Goal: Download file/media

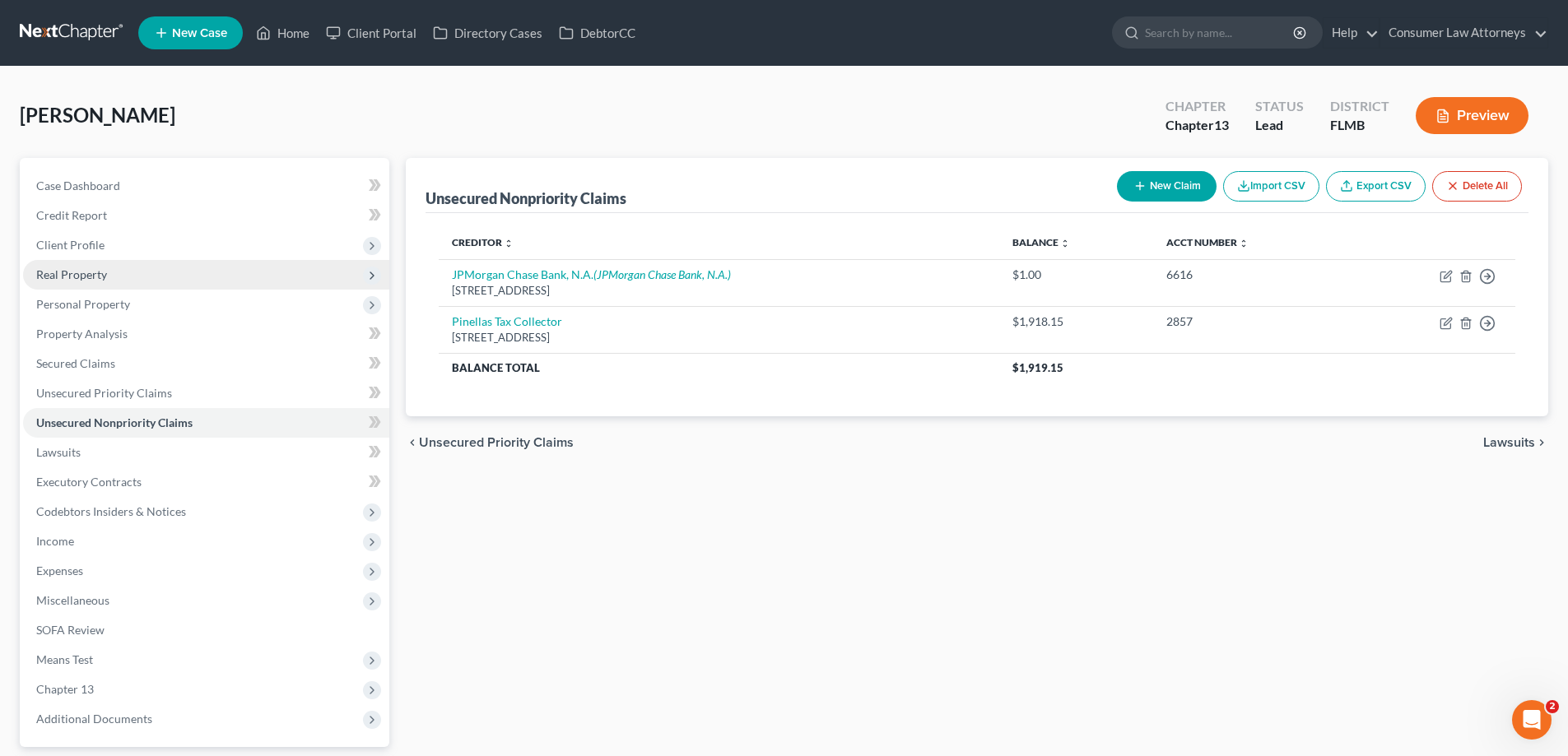
drag, startPoint x: 72, startPoint y: 271, endPoint x: 89, endPoint y: 282, distance: 20.2
click at [72, 271] on span "Real Property" at bounding box center [71, 274] width 71 height 14
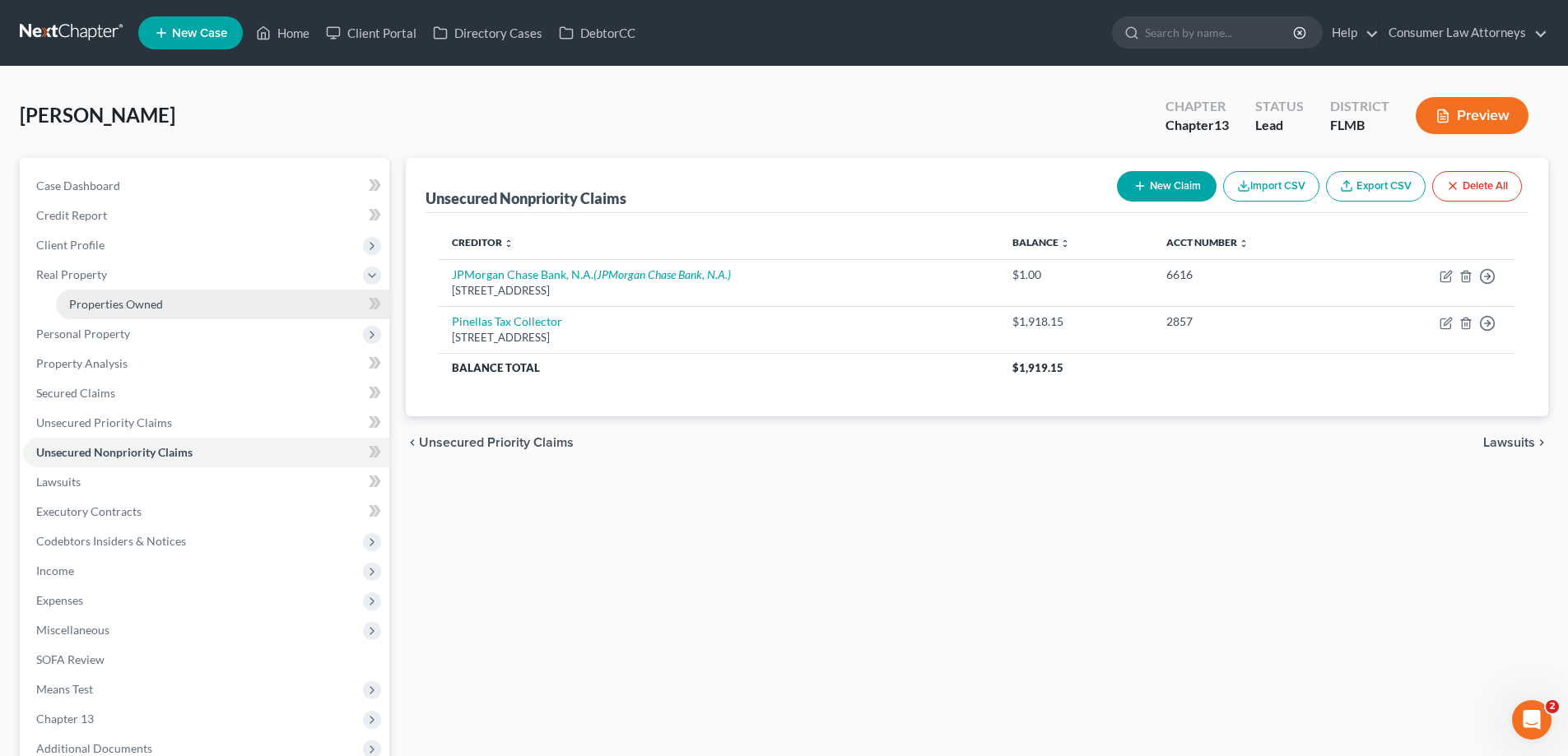
click at [100, 305] on span "Properties Owned" at bounding box center [116, 304] width 94 height 14
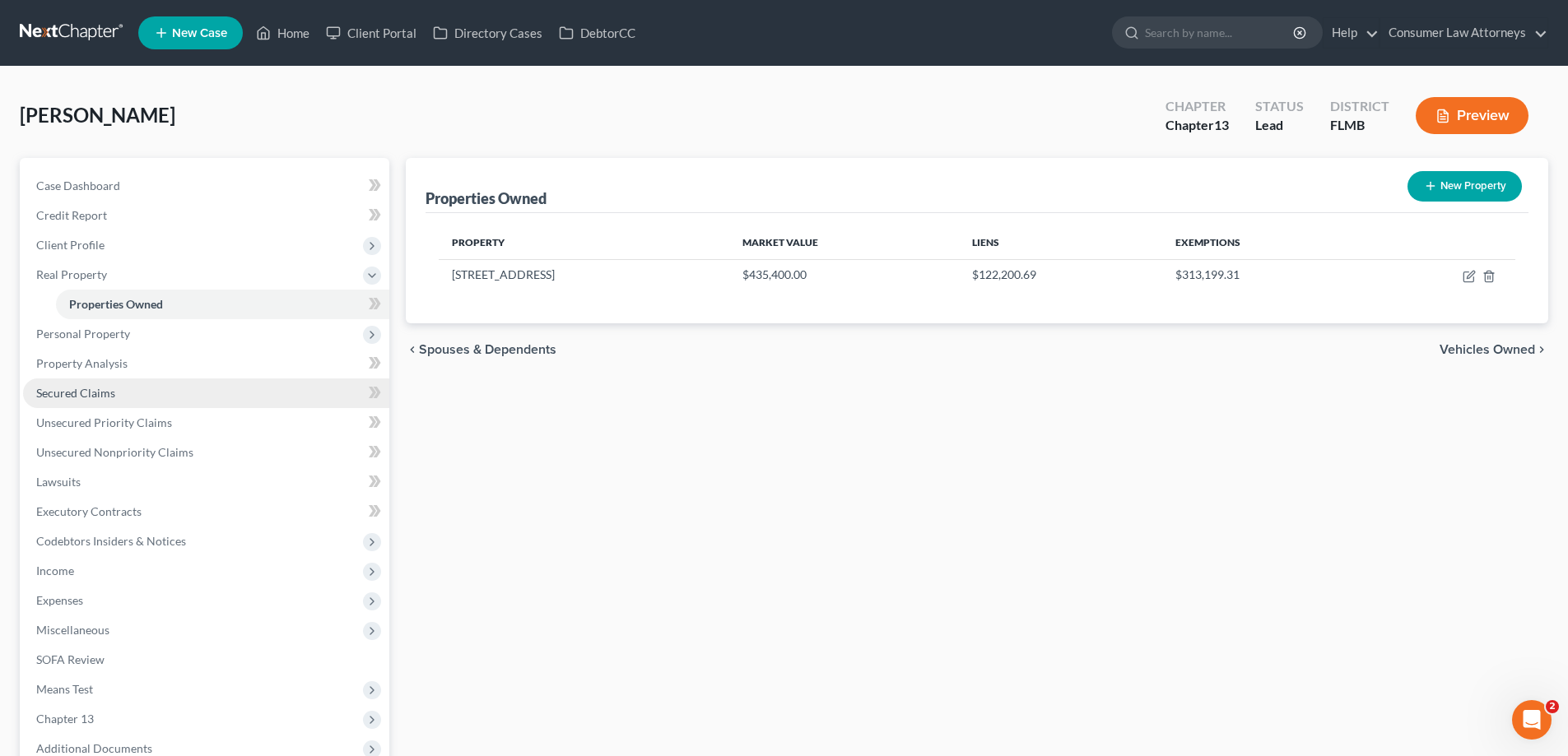
click at [83, 391] on span "Secured Claims" at bounding box center [75, 392] width 79 height 14
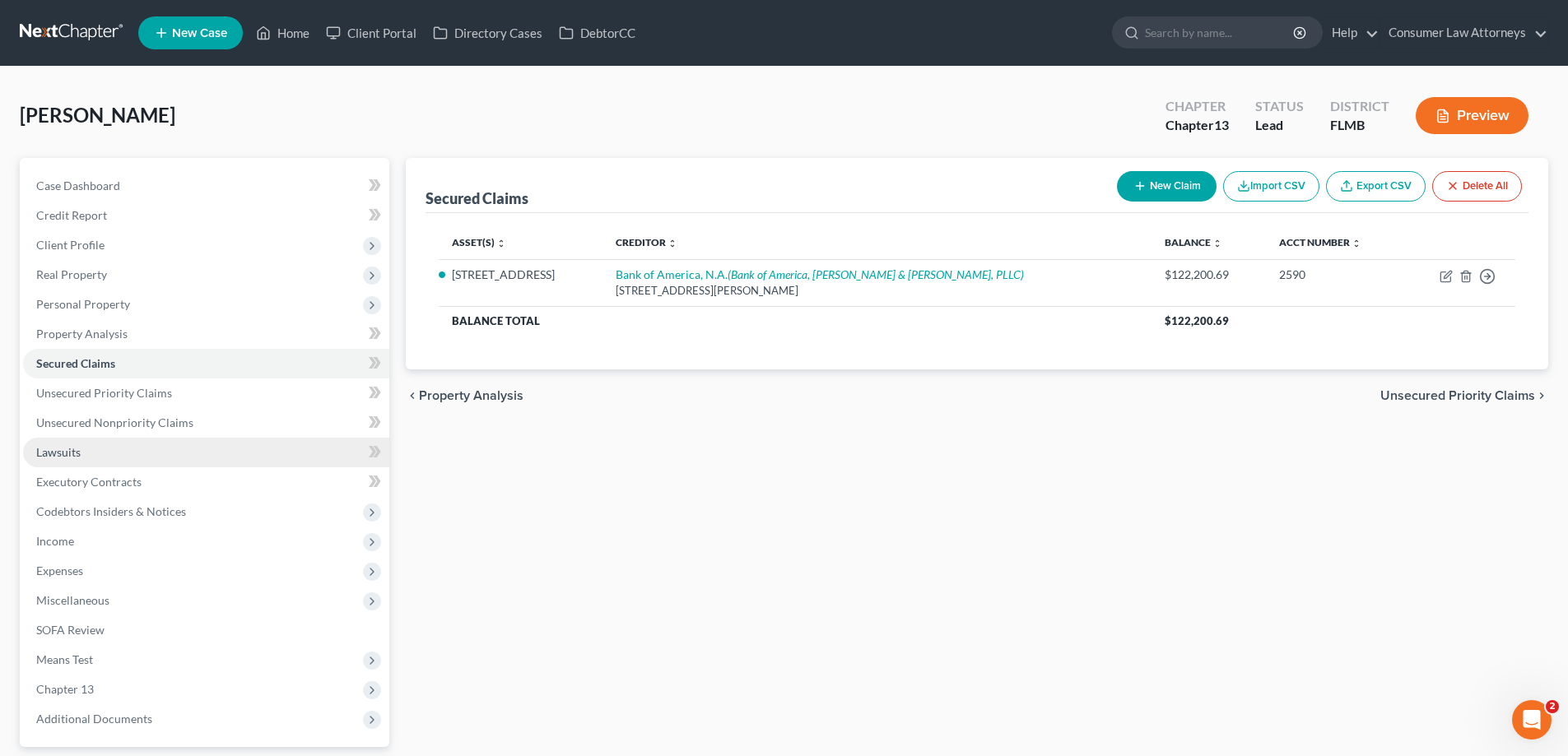
click at [67, 460] on link "Lawsuits" at bounding box center [206, 452] width 366 height 29
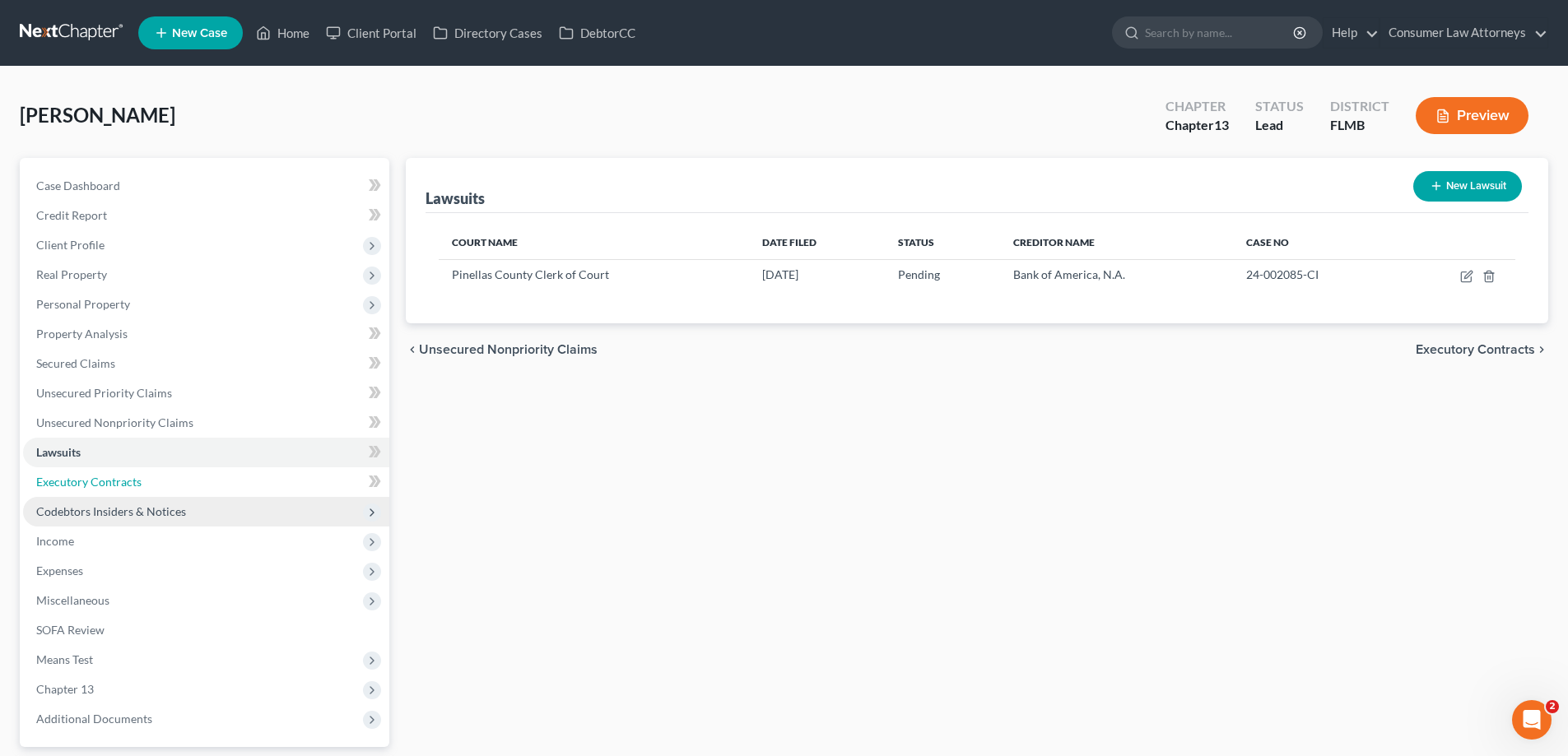
drag, startPoint x: 69, startPoint y: 482, endPoint x: 81, endPoint y: 506, distance: 26.8
click at [69, 482] on span "Executory Contracts" at bounding box center [89, 482] width 106 height 14
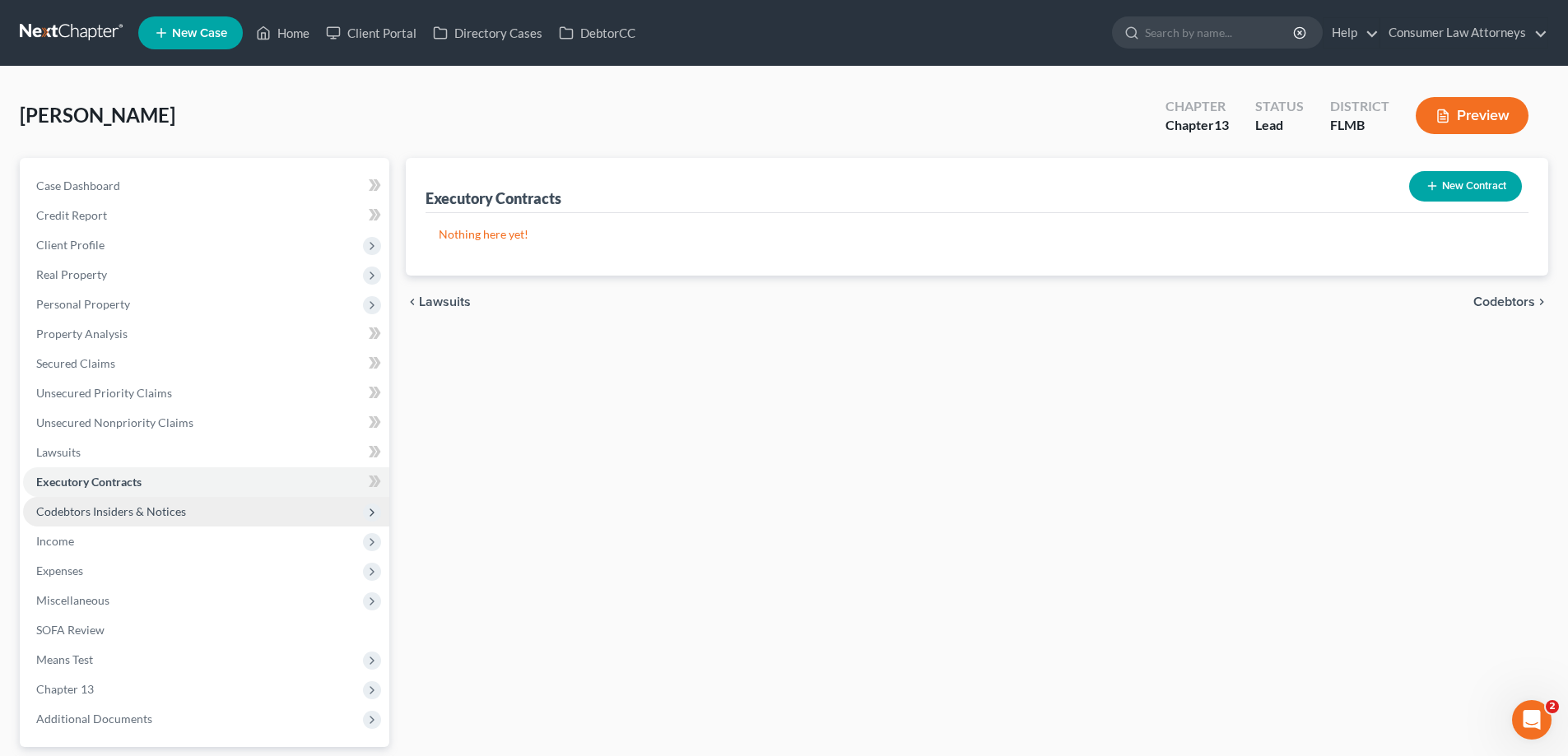
click at [86, 518] on span "Codebtors Insiders & Notices" at bounding box center [110, 511] width 150 height 14
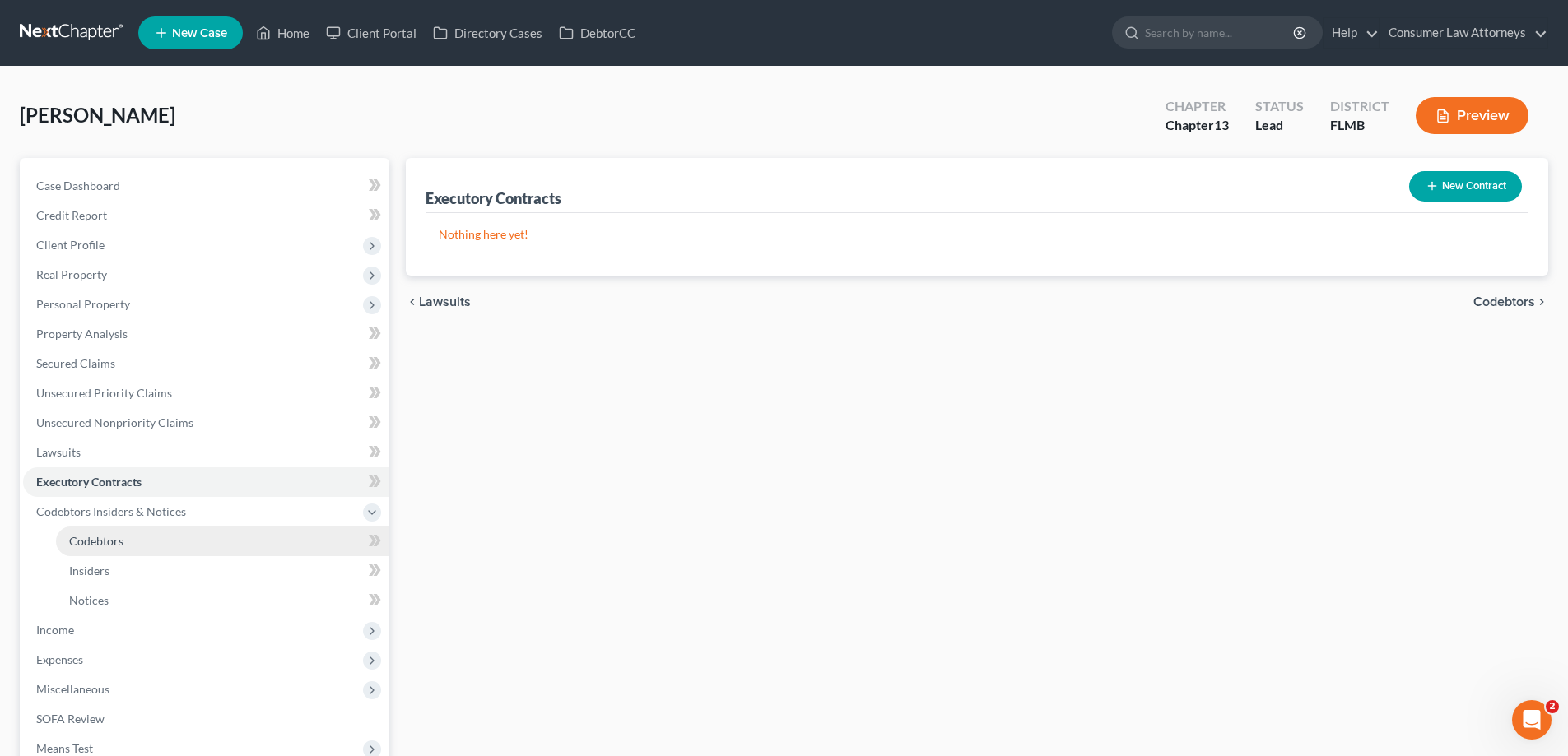
click at [89, 549] on link "Codebtors" at bounding box center [223, 541] width 334 height 29
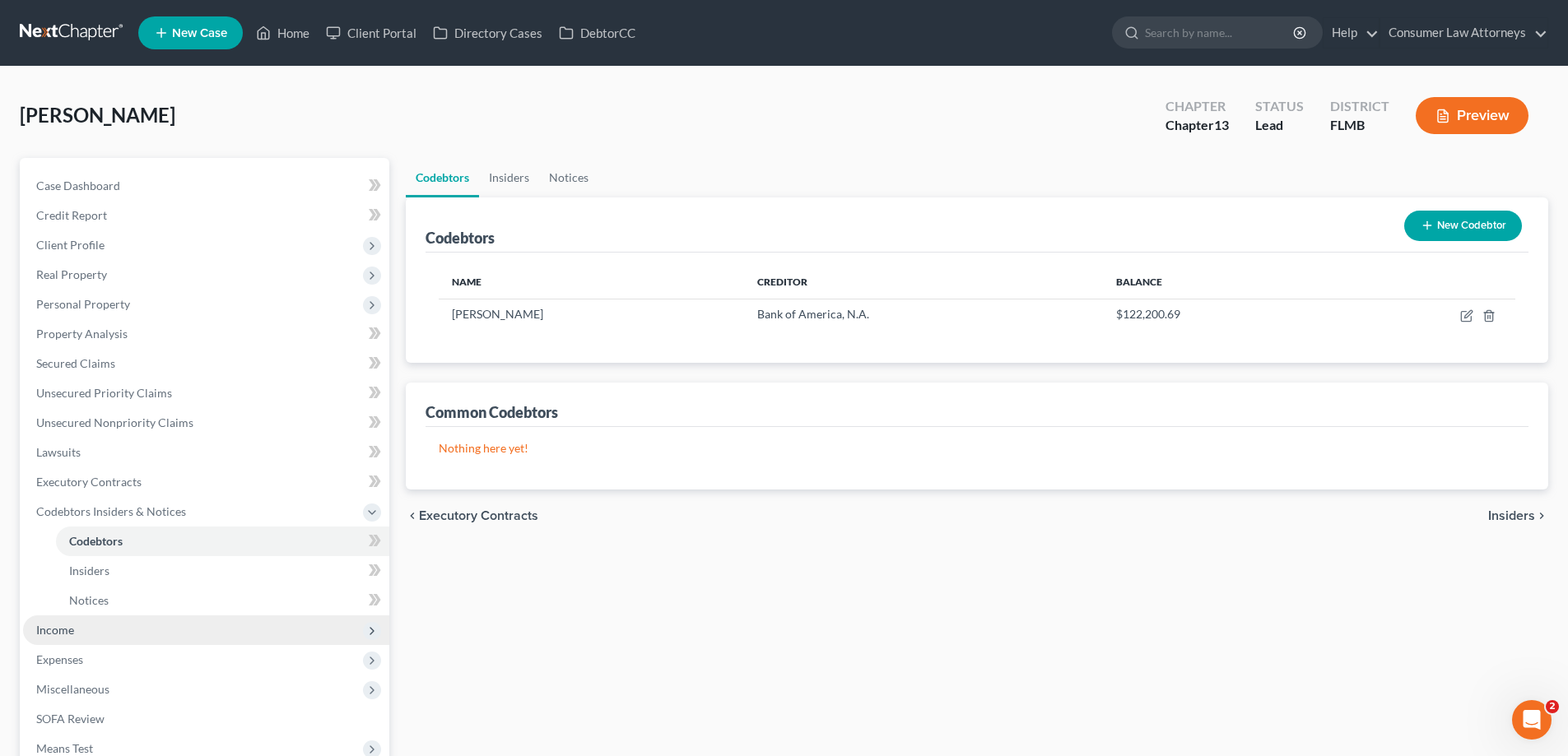
click at [69, 631] on span "Income" at bounding box center [55, 630] width 38 height 14
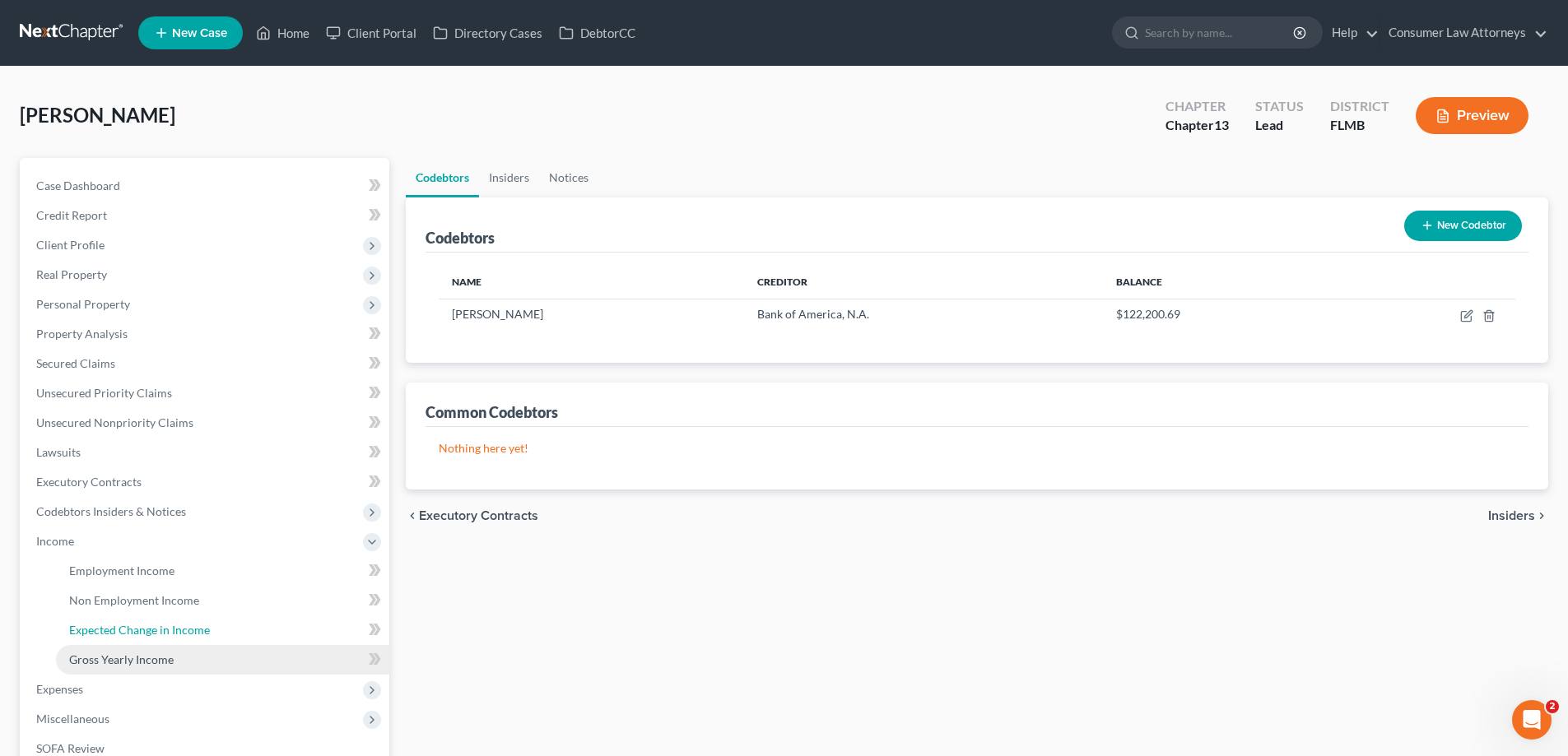
click at [70, 658] on ul "Employment Income Non Employment Income Expected Change in Income Gross Yearly …" at bounding box center [206, 616] width 366 height 119
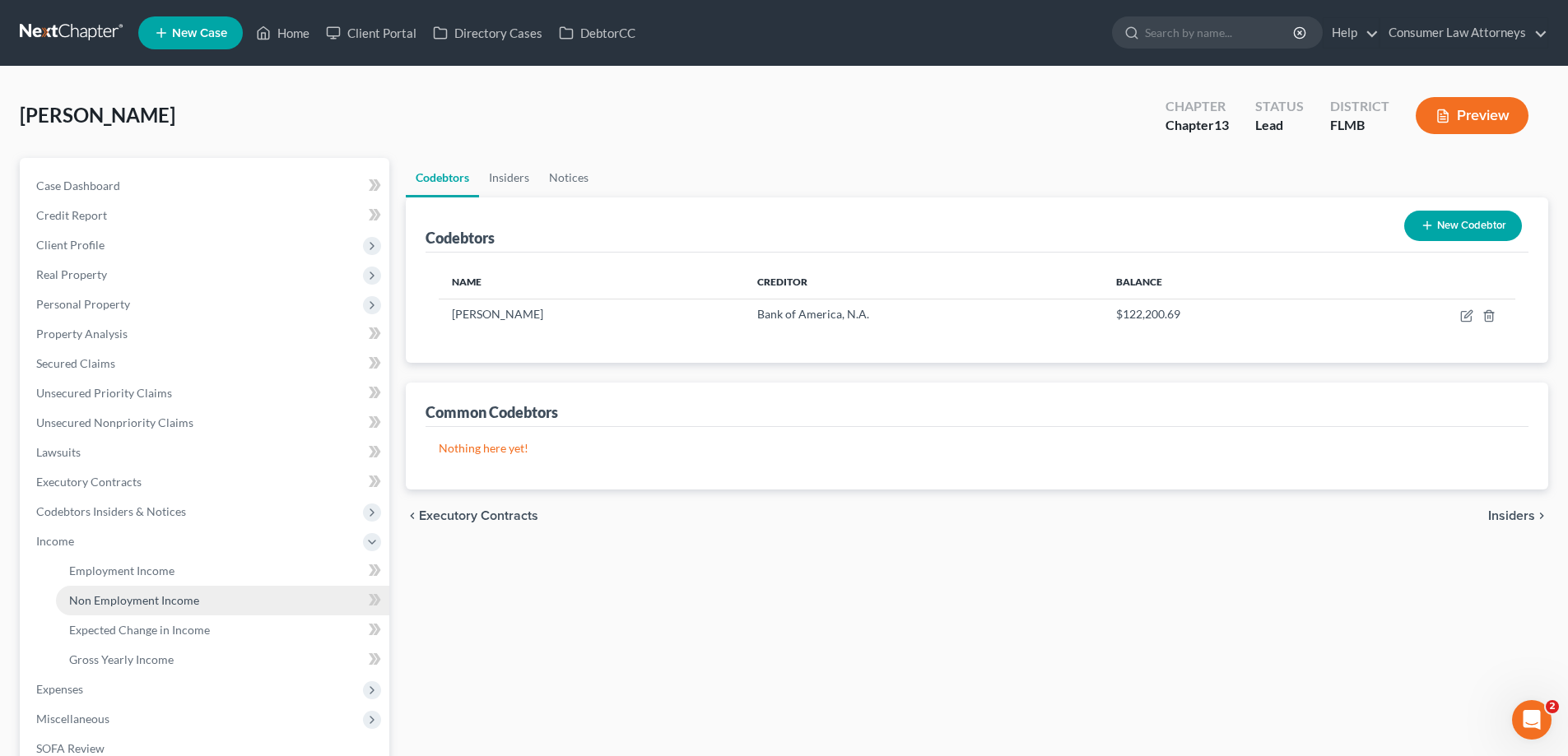
click at [117, 606] on span "Non Employment Income" at bounding box center [134, 600] width 130 height 14
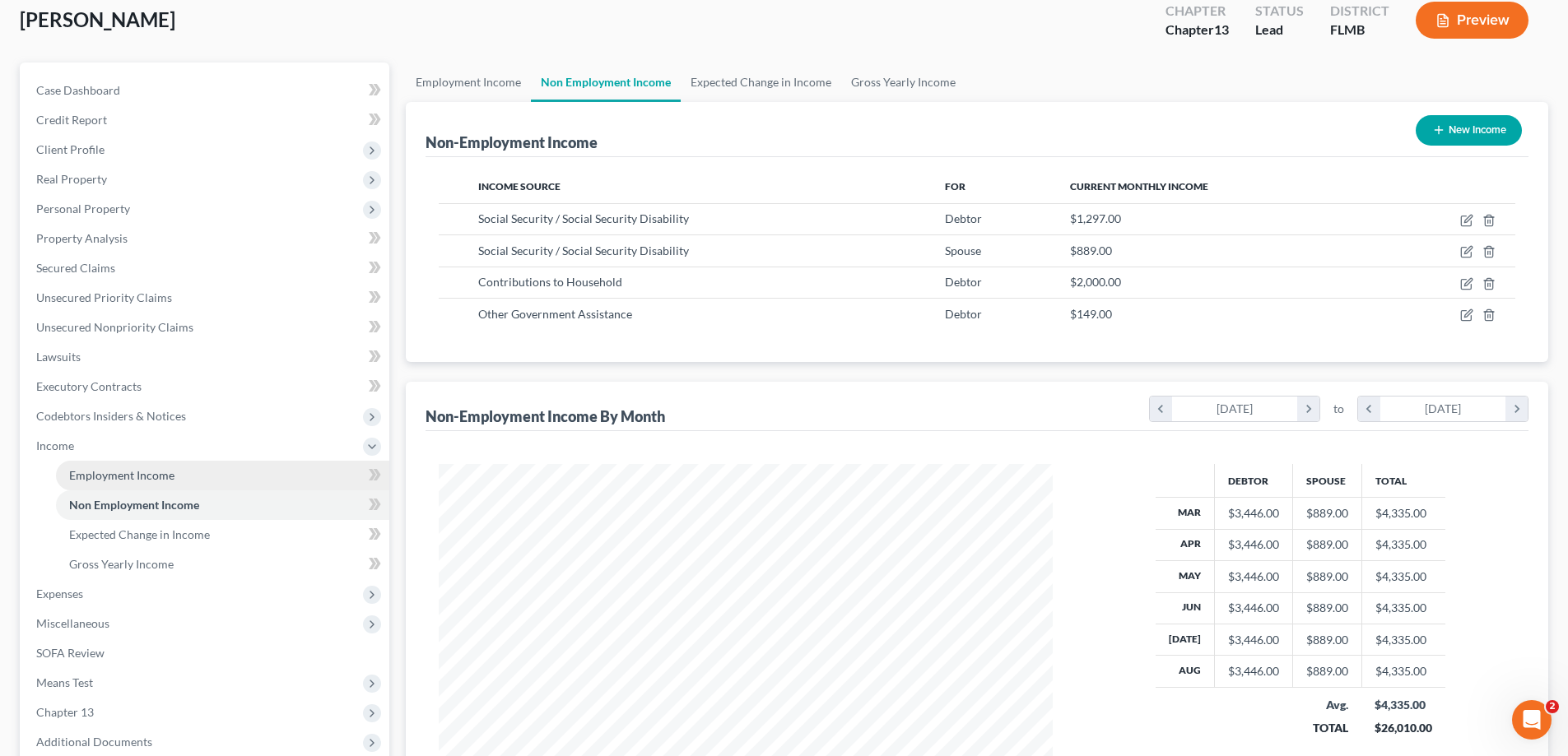
scroll to position [247, 0]
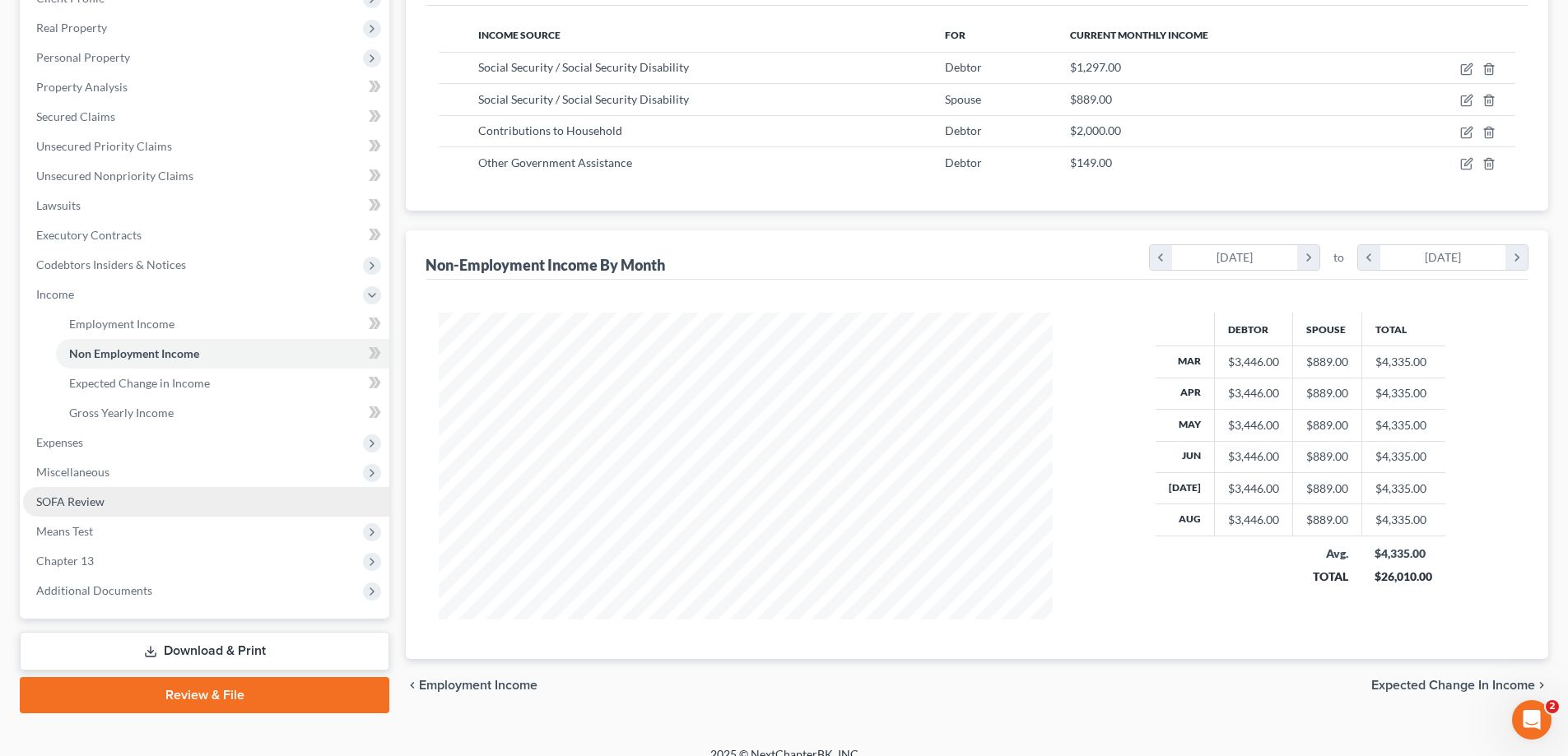
click at [66, 501] on span "SOFA Review" at bounding box center [70, 501] width 68 height 14
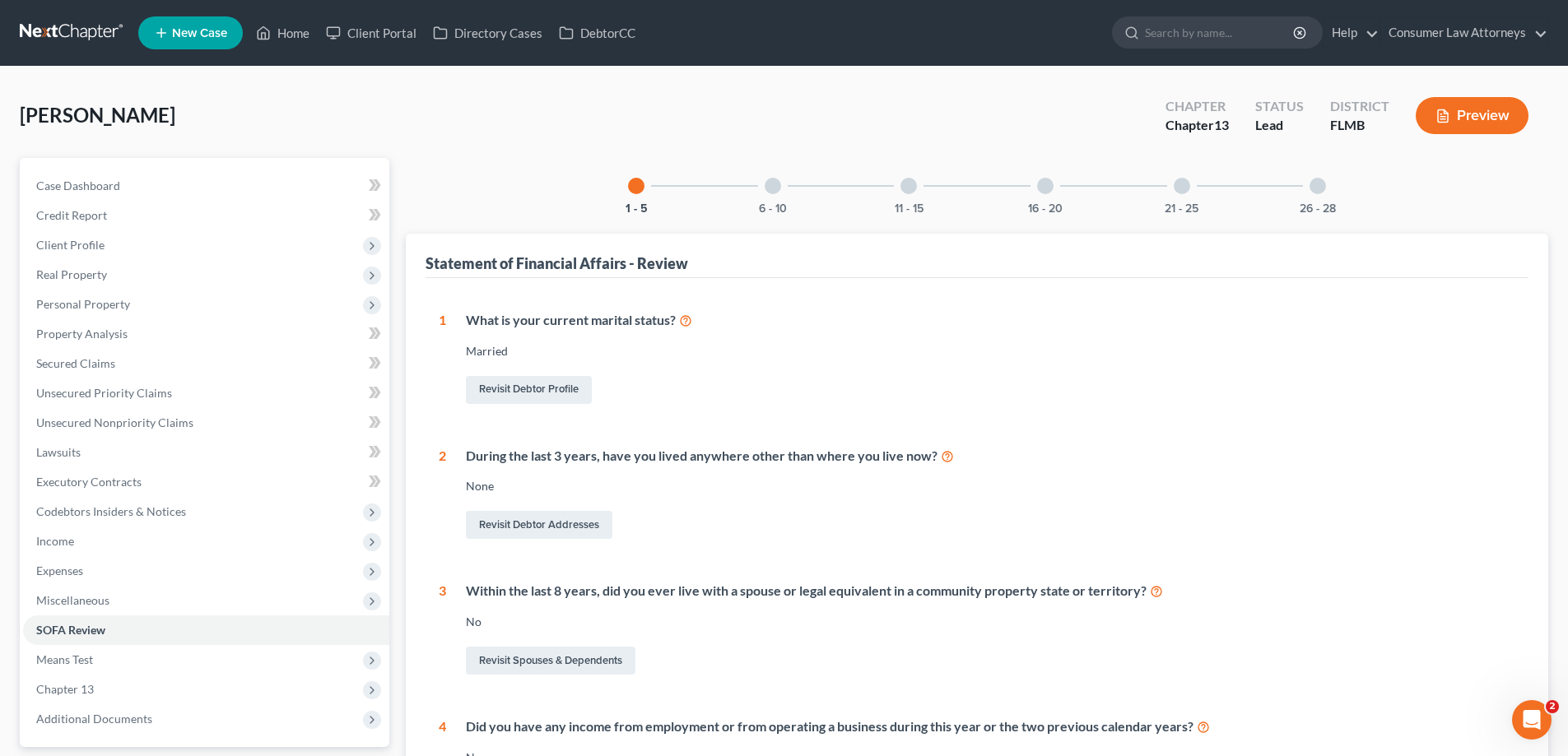
click at [1047, 184] on div at bounding box center [1045, 186] width 16 height 16
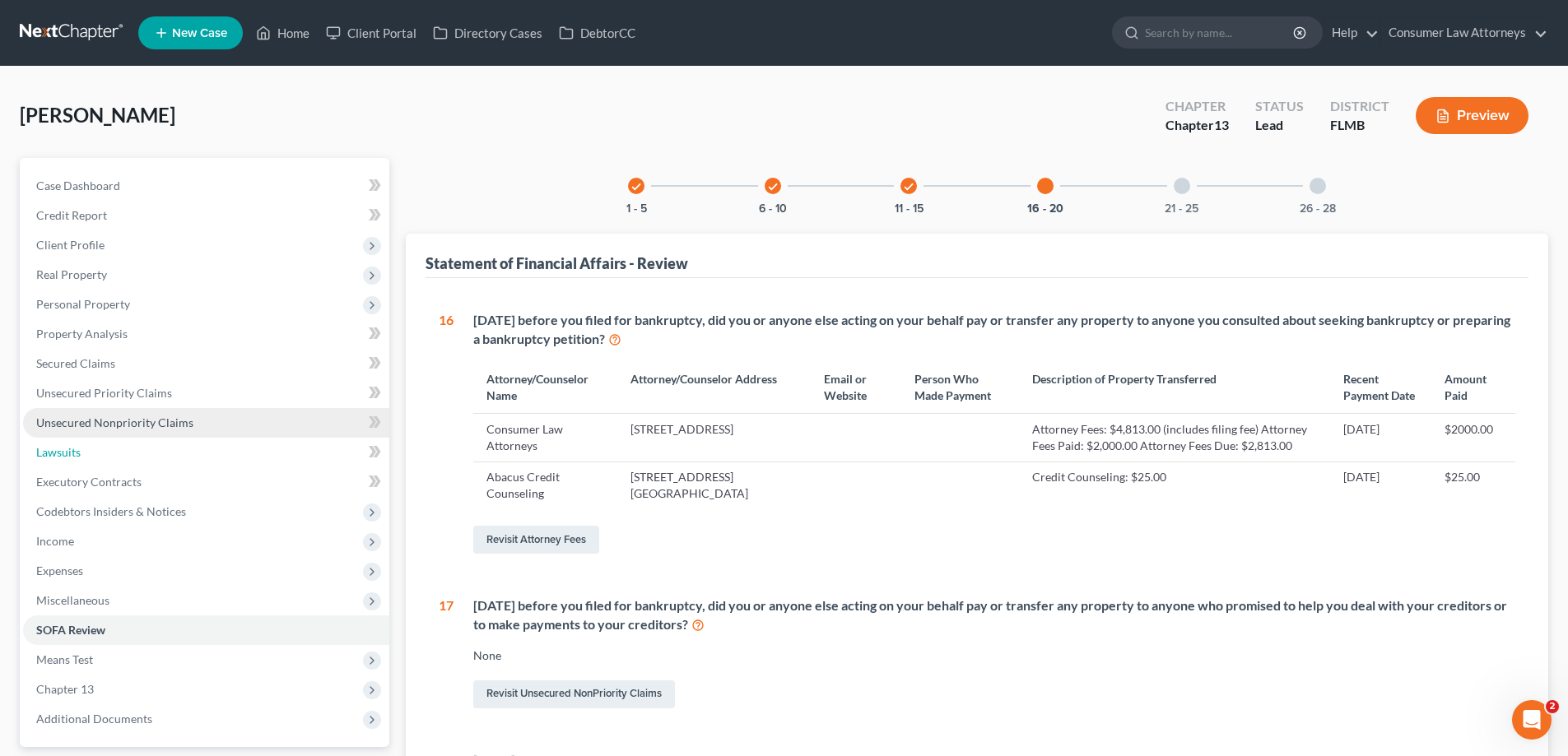
drag, startPoint x: 61, startPoint y: 449, endPoint x: 118, endPoint y: 423, distance: 62.6
click at [61, 449] on span "Lawsuits" at bounding box center [58, 452] width 44 height 14
drag, startPoint x: 118, startPoint y: 423, endPoint x: 299, endPoint y: 426, distance: 181.0
click at [118, 423] on span "Unsecured Nonpriority Claims" at bounding box center [114, 422] width 157 height 14
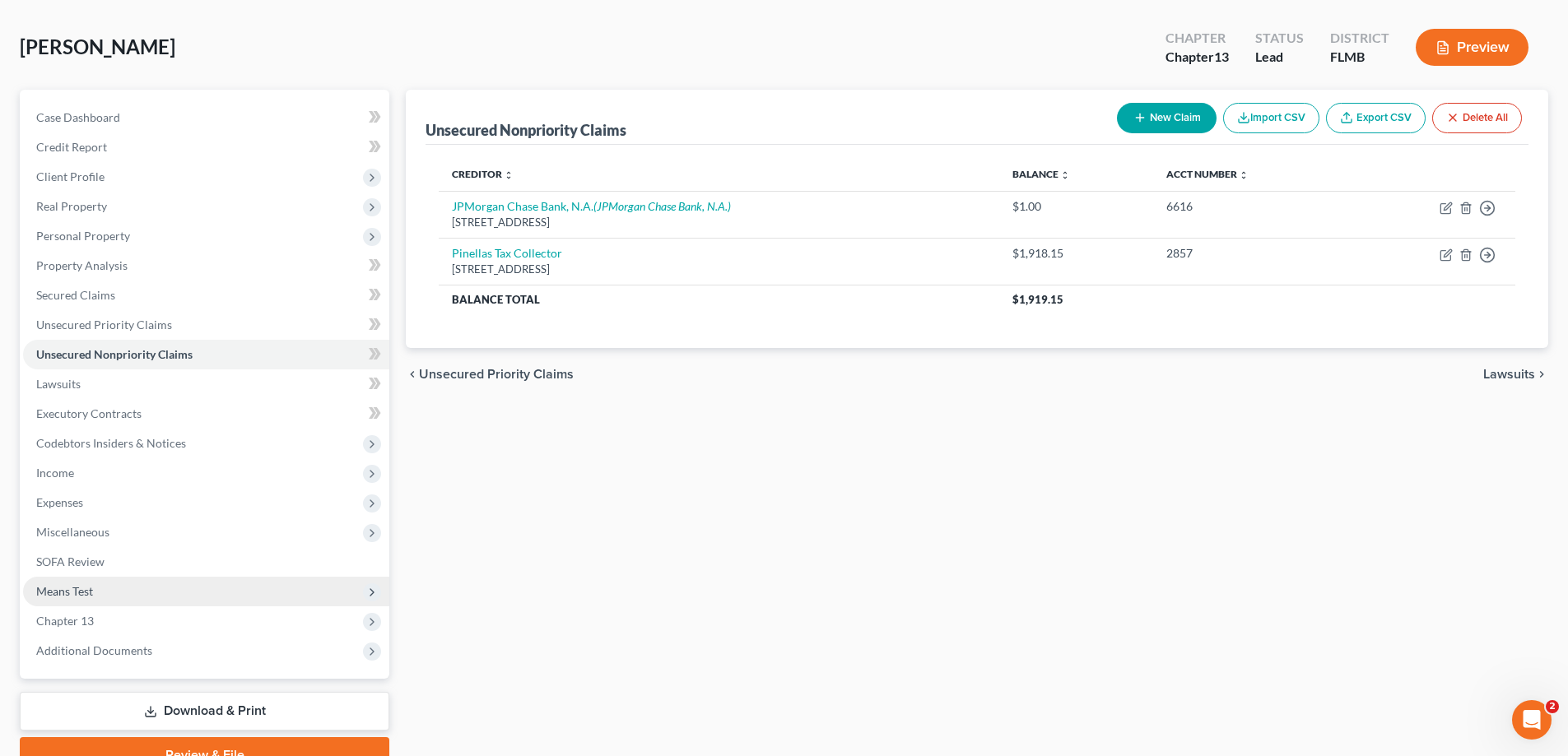
scroll to position [148, 0]
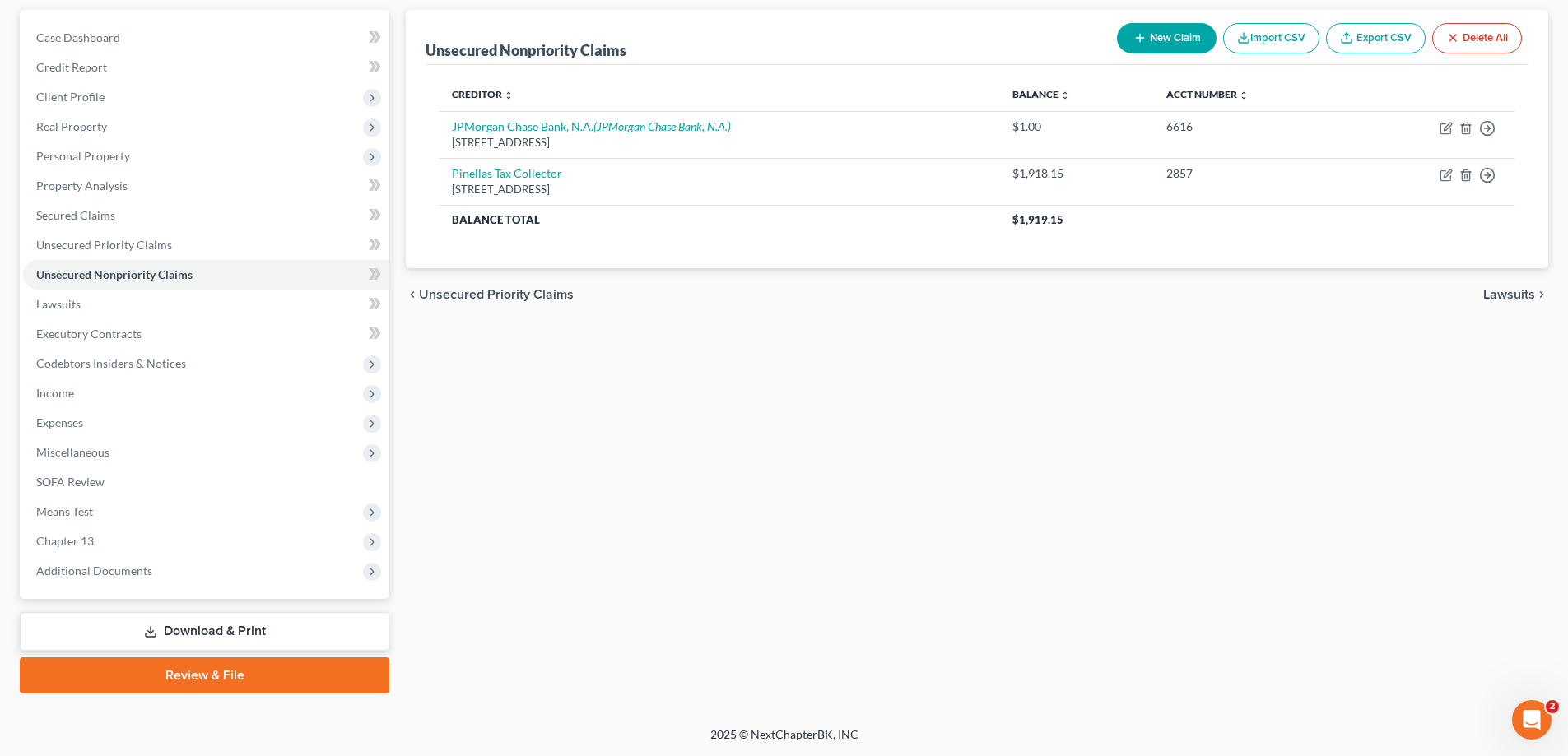
click at [189, 632] on link "Download & Print" at bounding box center [205, 631] width 370 height 39
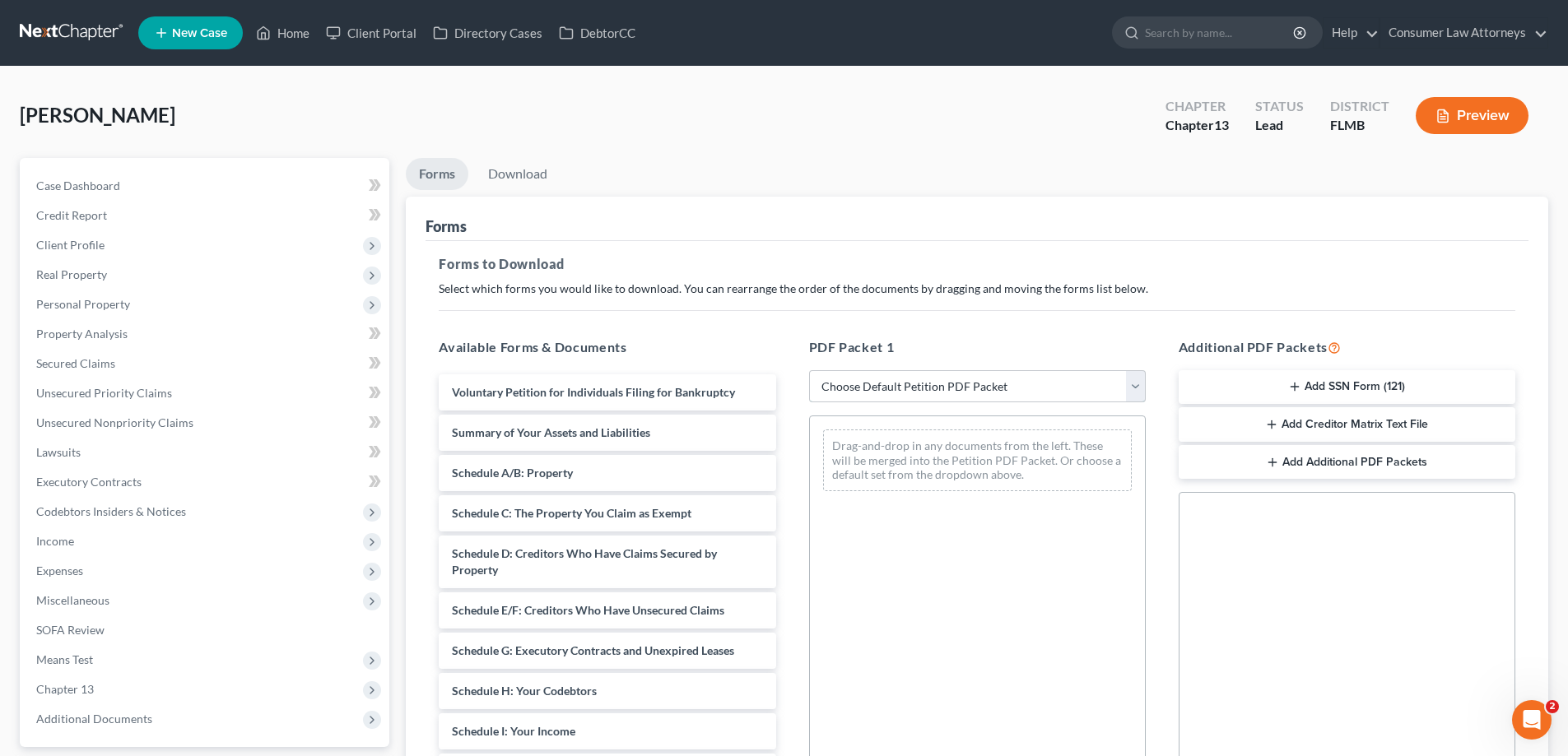
drag, startPoint x: 853, startPoint y: 386, endPoint x: 850, endPoint y: 401, distance: 15.3
click at [850, 398] on select "Choose Default Petition PDF Packet Complete Bankruptcy Petition (all forms and …" at bounding box center [977, 386] width 337 height 33
select select "0"
click at [809, 370] on select "Choose Default Petition PDF Packet Complete Bankruptcy Petition (all forms and …" at bounding box center [977, 386] width 337 height 33
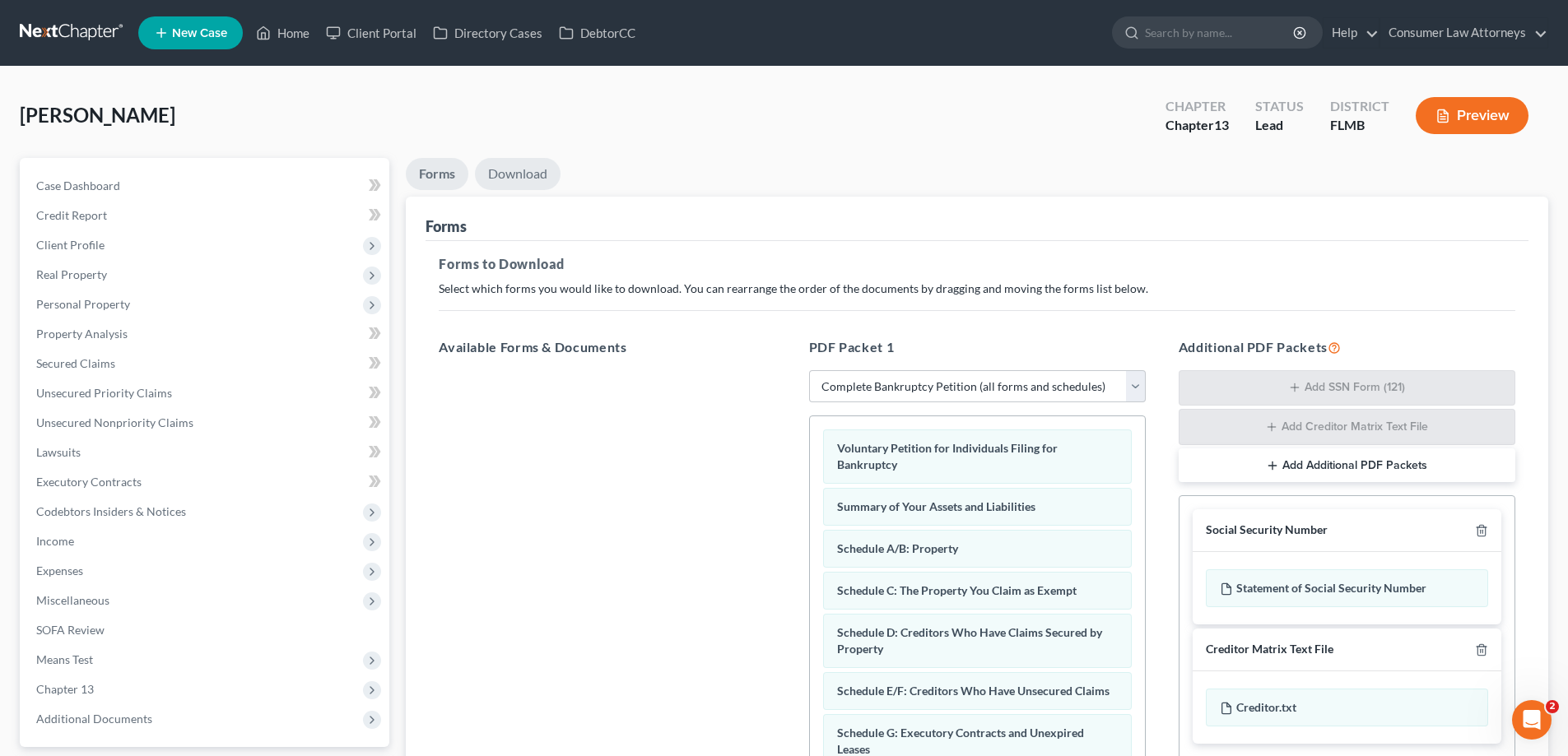
click at [536, 170] on link "Download" at bounding box center [518, 174] width 86 height 32
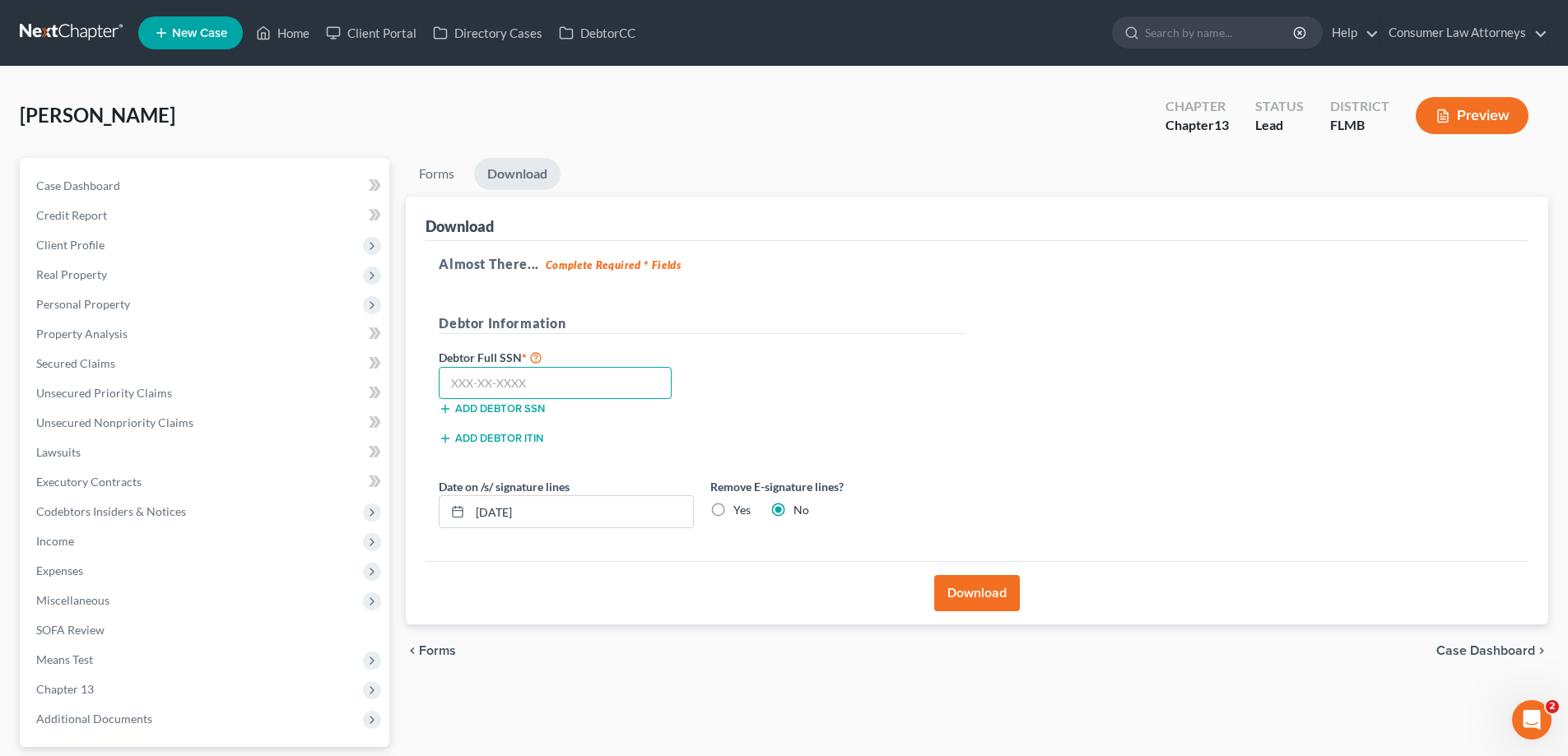
click at [569, 389] on input "text" at bounding box center [554, 383] width 233 height 33
click at [505, 378] on input "text" at bounding box center [554, 383] width 233 height 33
type input "135-52-2590"
drag, startPoint x: 999, startPoint y: 616, endPoint x: 987, endPoint y: 600, distance: 20.0
click at [999, 616] on div "Download" at bounding box center [977, 592] width 1103 height 63
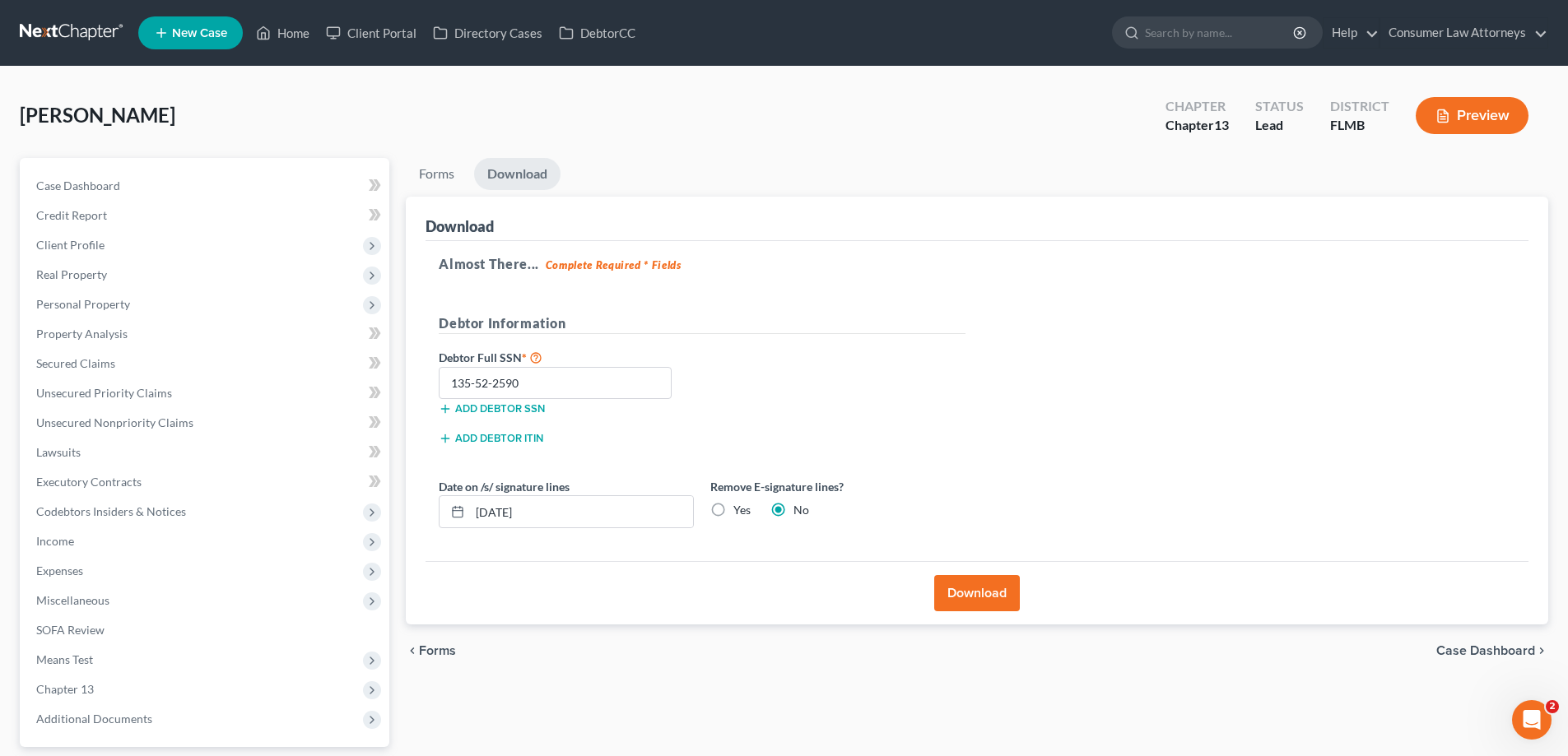
click at [987, 600] on button "Download" at bounding box center [977, 593] width 86 height 36
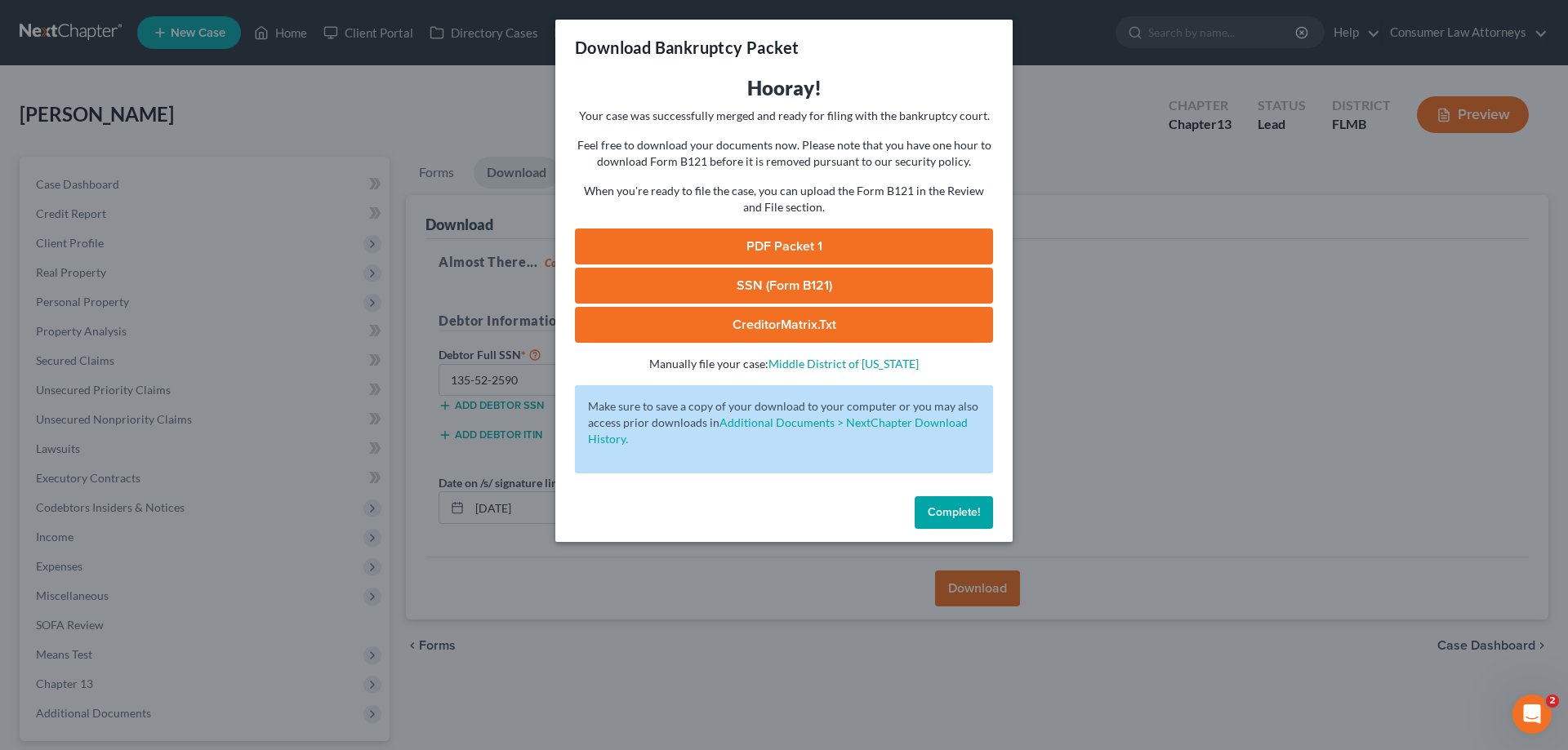
click at [801, 241] on link "PDF Packet 1" at bounding box center [784, 246] width 418 height 36
click at [943, 517] on span "Complete!" at bounding box center [954, 512] width 52 height 14
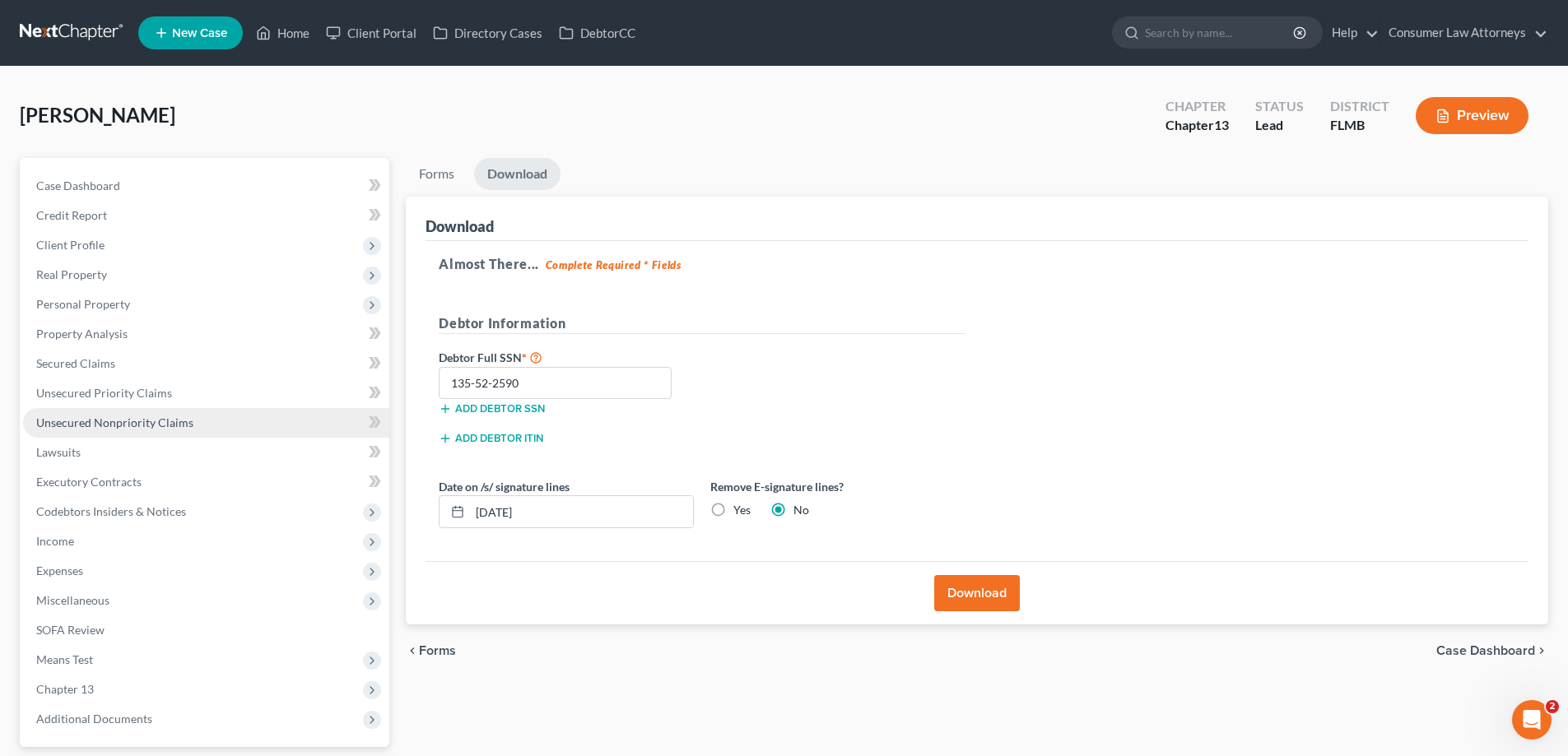
click at [157, 421] on span "Unsecured Nonpriority Claims" at bounding box center [114, 422] width 157 height 14
